Goal: Find specific page/section: Find specific page/section

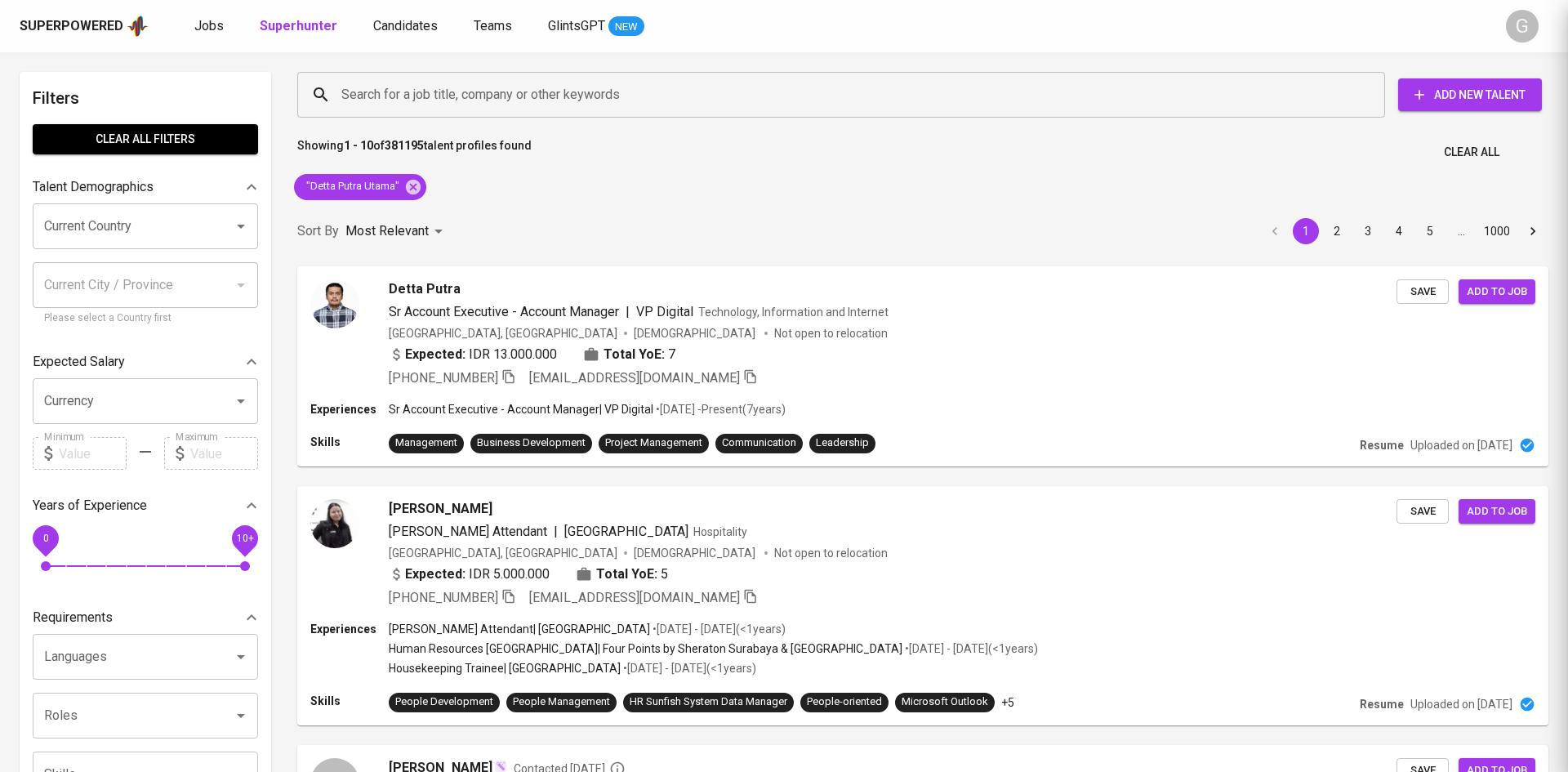
click at [418, 179] on div at bounding box center [784, 386] width 1568 height 772
click at [414, 182] on div at bounding box center [784, 386] width 1568 height 772
click at [414, 187] on div at bounding box center [784, 386] width 1568 height 772
click at [411, 185] on div at bounding box center [784, 386] width 1568 height 772
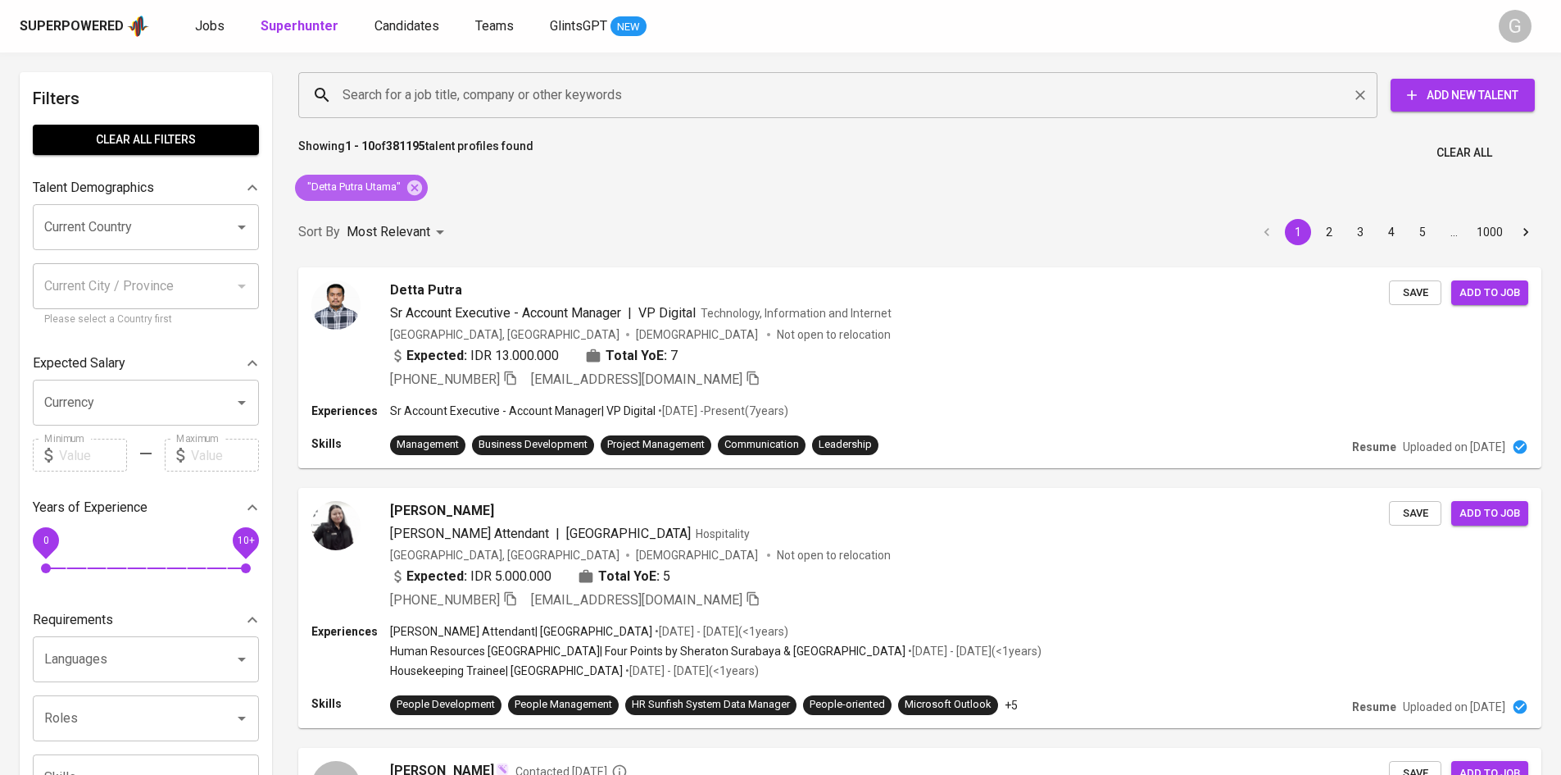
click at [412, 189] on icon at bounding box center [415, 188] width 18 height 18
click at [390, 89] on input "Search for a job title, company or other keywords" at bounding box center [842, 95] width 1007 height 31
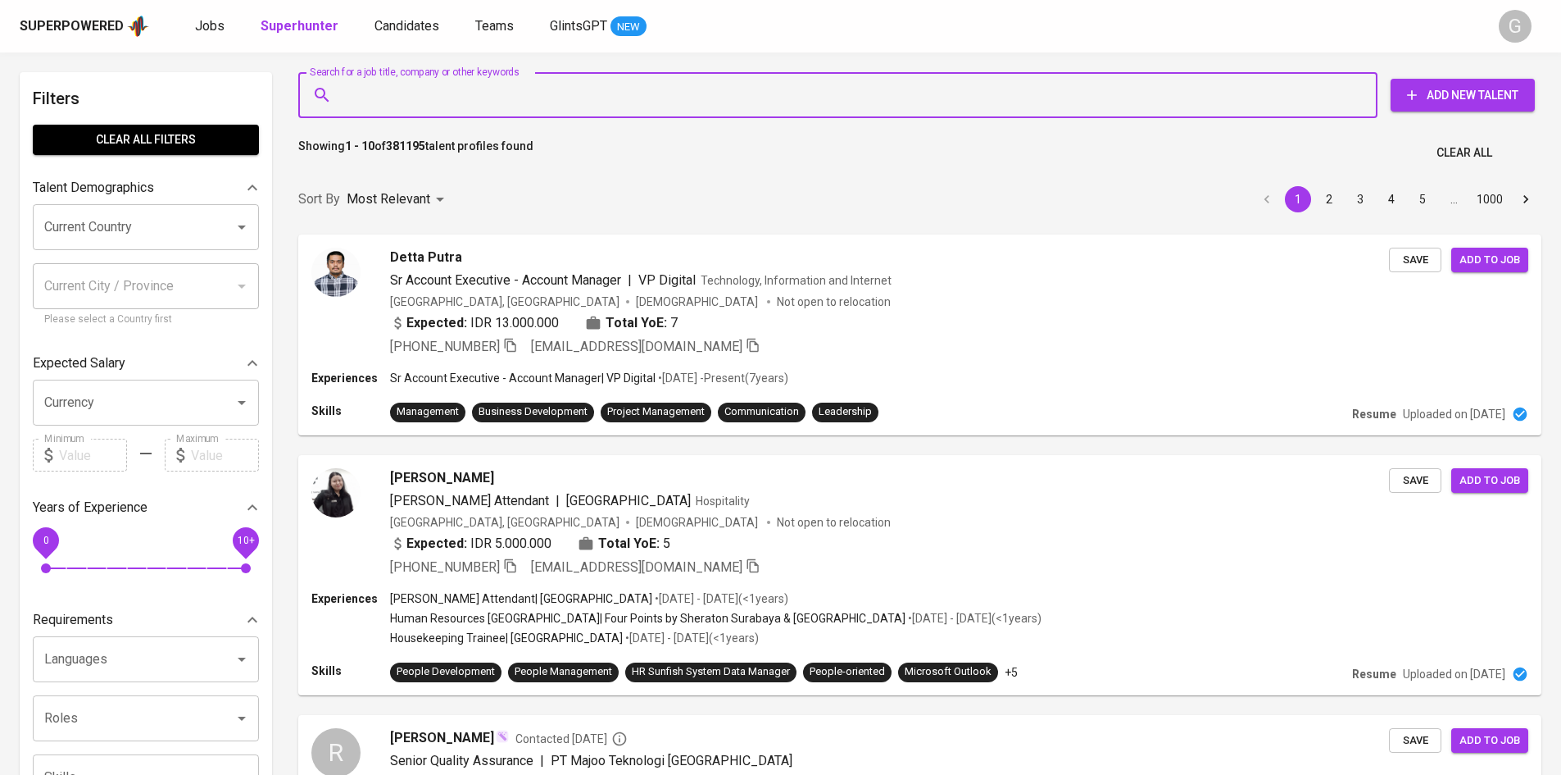
paste input "[EMAIL_ADDRESS][DOMAIN_NAME]"
type input "[EMAIL_ADDRESS][DOMAIN_NAME]"
